Goal: Task Accomplishment & Management: Manage account settings

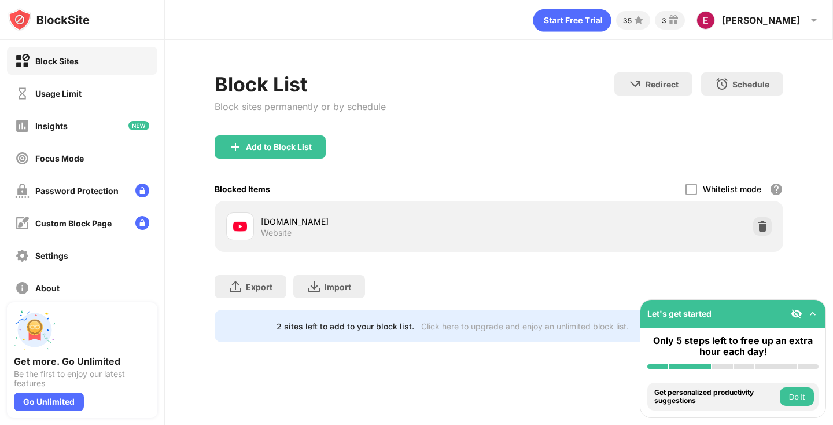
click at [756, 233] on div at bounding box center [762, 226] width 19 height 19
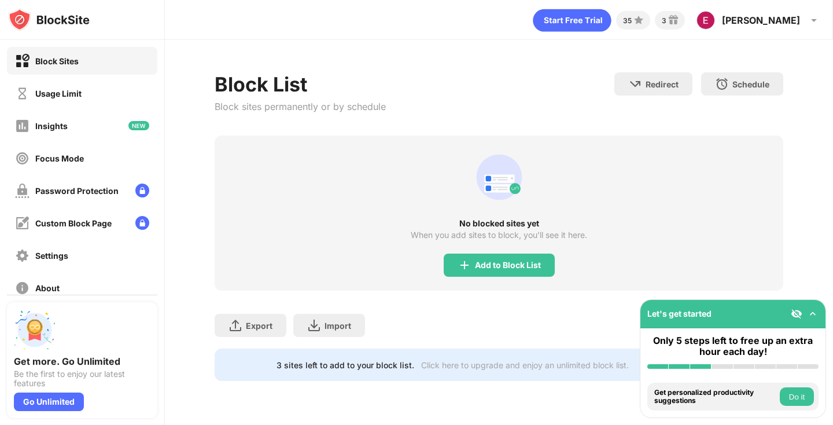
click at [495, 253] on div "Add to Block List" at bounding box center [499, 264] width 111 height 23
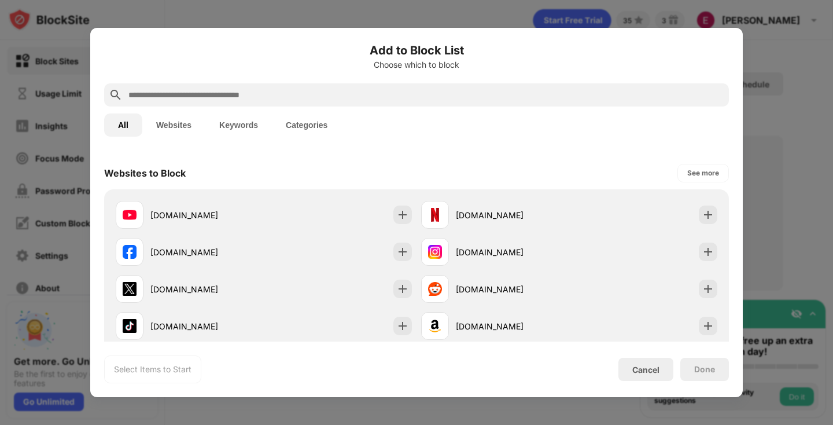
scroll to position [160, 0]
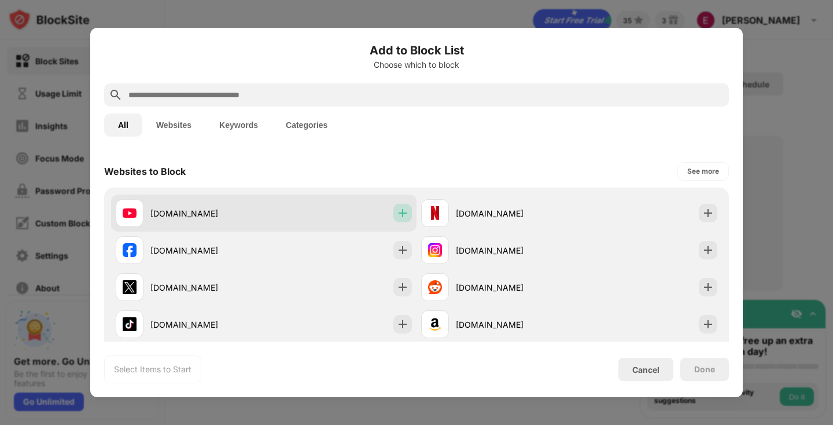
click at [397, 214] on img at bounding box center [403, 213] width 12 height 12
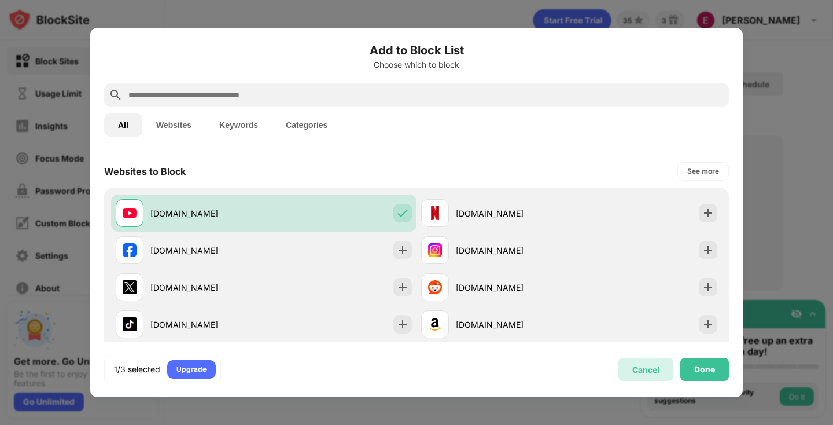
click at [661, 368] on div "Cancel" at bounding box center [645, 368] width 55 height 23
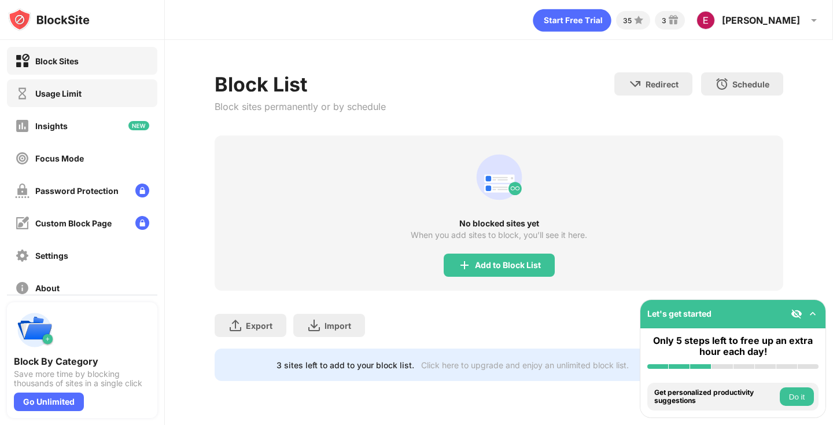
click at [115, 102] on div "Usage Limit" at bounding box center [82, 93] width 150 height 28
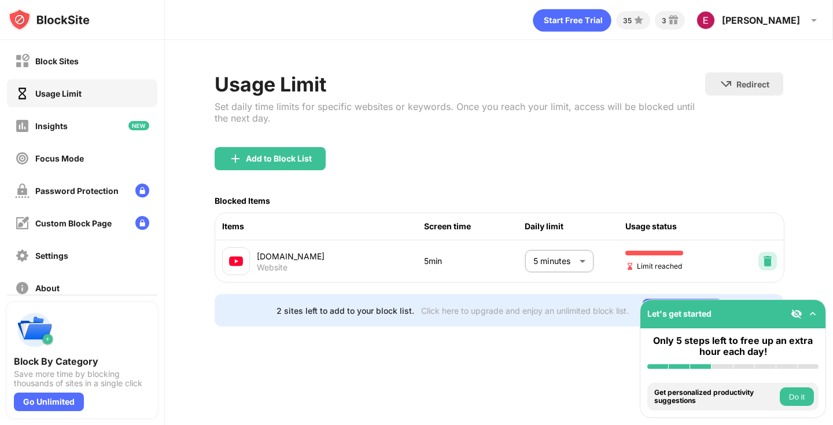
click at [768, 260] on img at bounding box center [768, 261] width 12 height 12
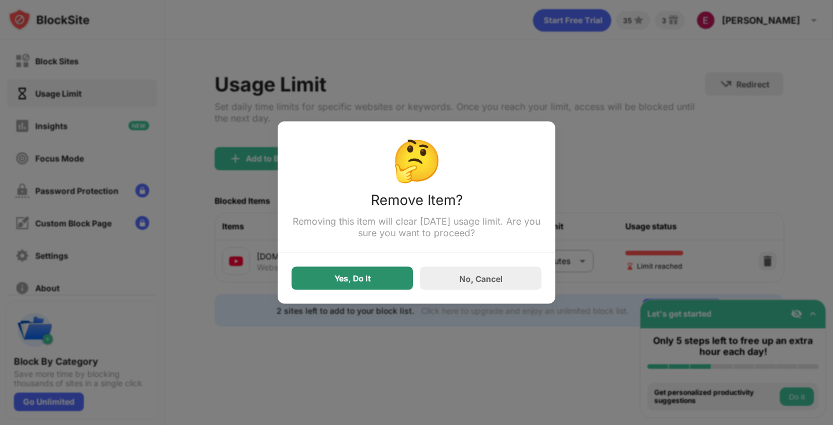
click at [388, 280] on div "Yes, Do It" at bounding box center [352, 278] width 121 height 23
